Goal: Task Accomplishment & Management: Complete application form

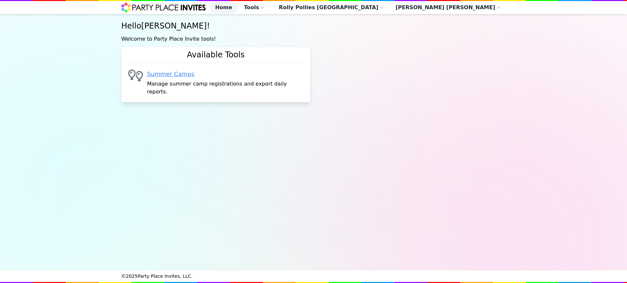
click at [177, 79] on link "Summer Camps" at bounding box center [225, 74] width 157 height 9
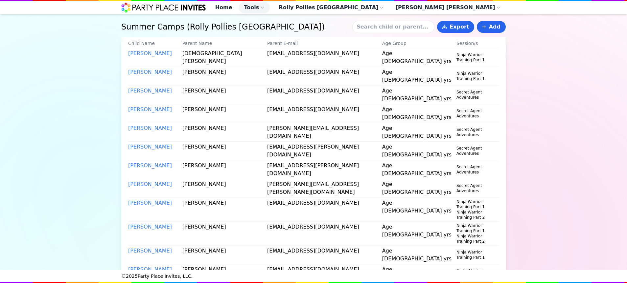
click at [387, 30] on input at bounding box center [393, 27] width 82 height 12
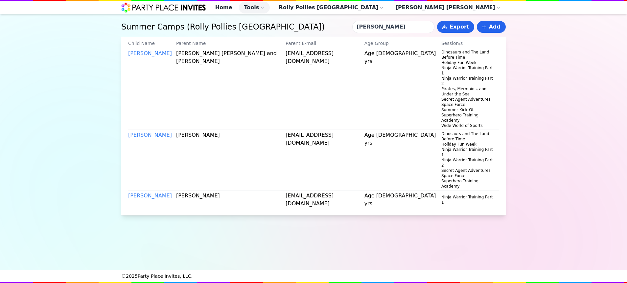
type input "[PERSON_NAME]"
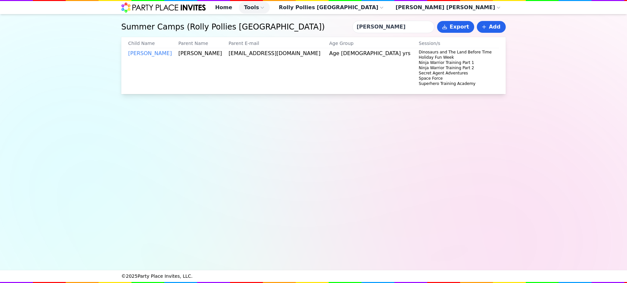
click at [154, 61] on td "[PERSON_NAME]" at bounding box center [153, 68] width 50 height 40
click at [154, 56] on link "[PERSON_NAME]" at bounding box center [150, 53] width 44 height 6
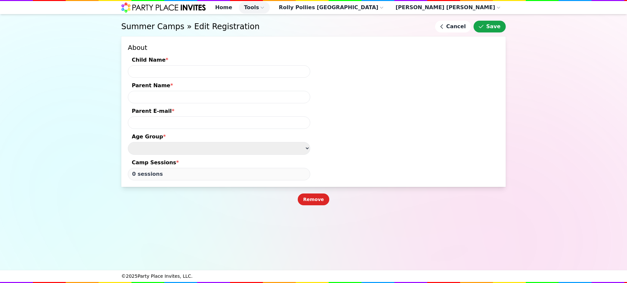
type input "[PERSON_NAME]"
type input "[EMAIL_ADDRESS][DOMAIN_NAME]"
type input "68 sessions"
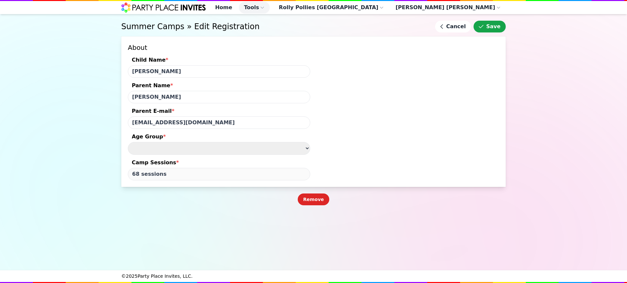
select select "Age [DEMOGRAPHIC_DATA] yrs"
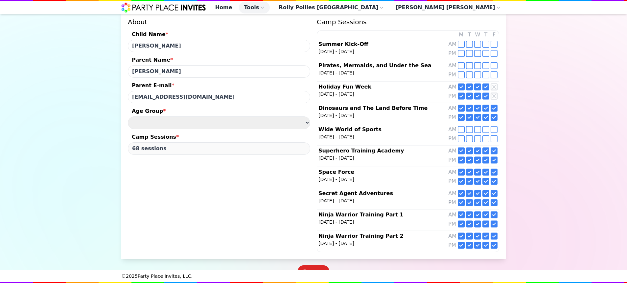
scroll to position [36, 0]
